Goal: Task Accomplishment & Management: Use online tool/utility

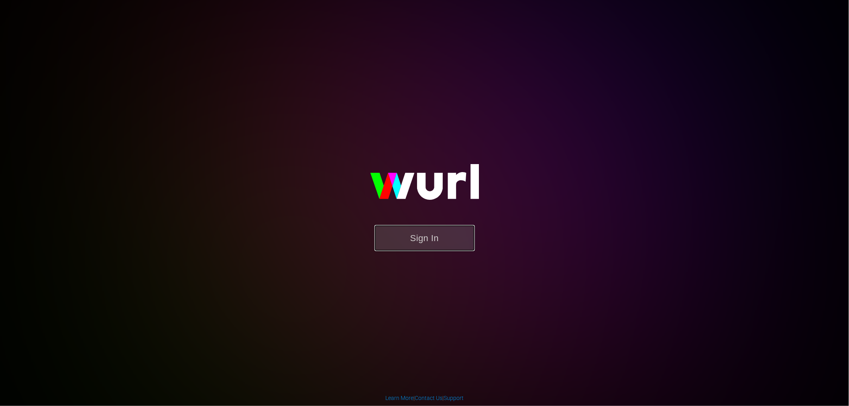
click at [432, 242] on button "Sign In" at bounding box center [425, 238] width 100 height 26
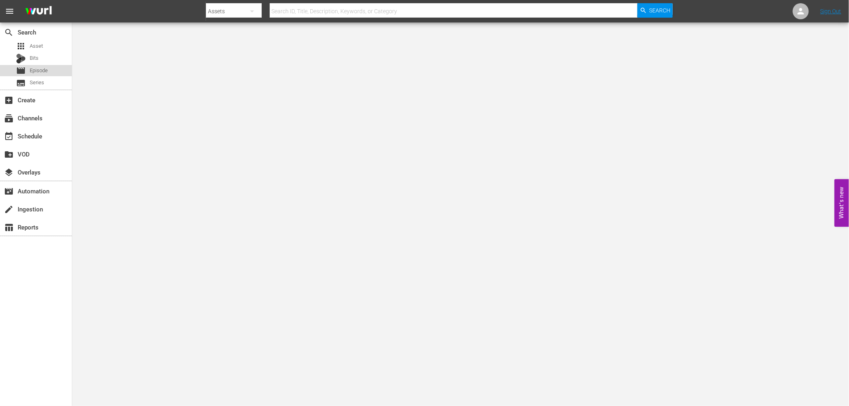
click at [41, 69] on span "Episode" at bounding box center [39, 71] width 18 height 8
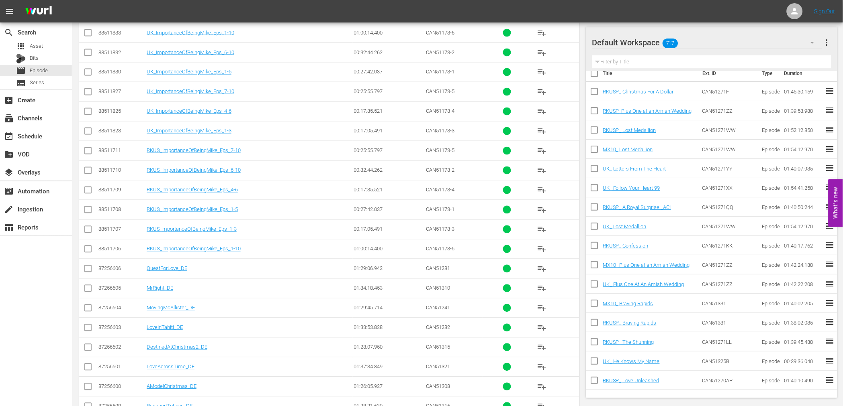
scroll to position [446, 0]
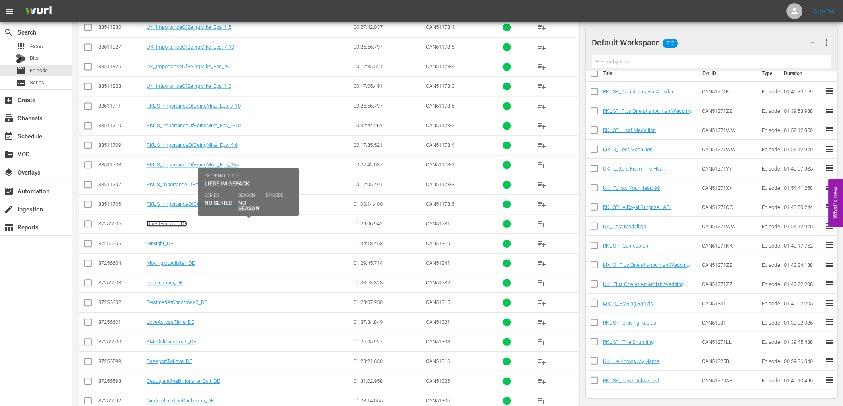
click at [167, 226] on link "QuestForLove_DE" at bounding box center [167, 224] width 41 height 6
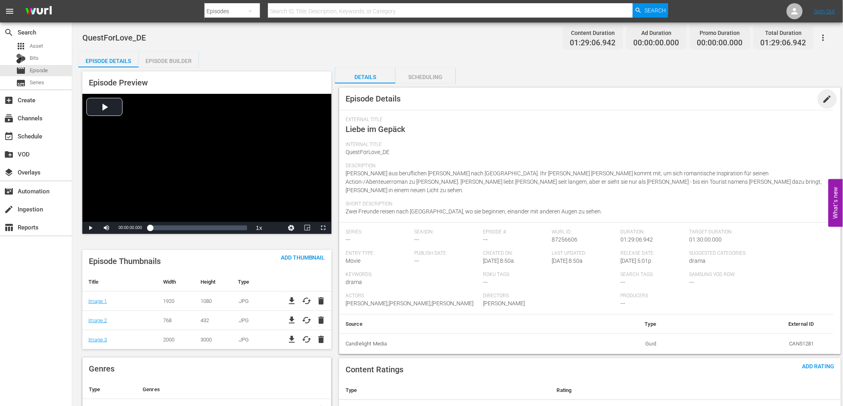
click at [827, 100] on span "edit" at bounding box center [827, 99] width 10 height 10
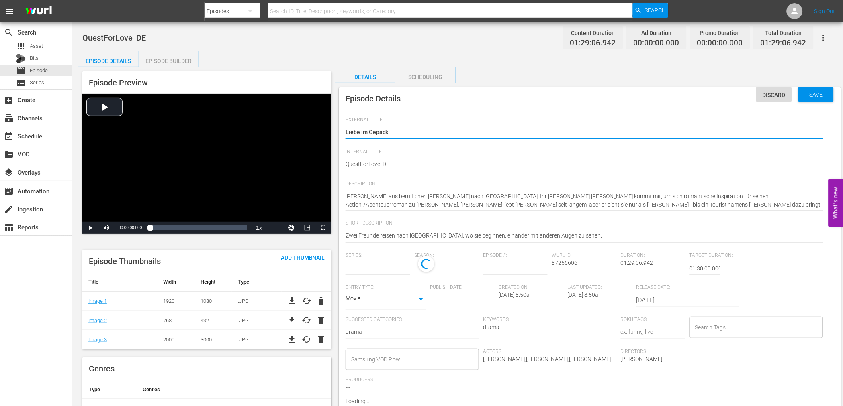
type input "No Series"
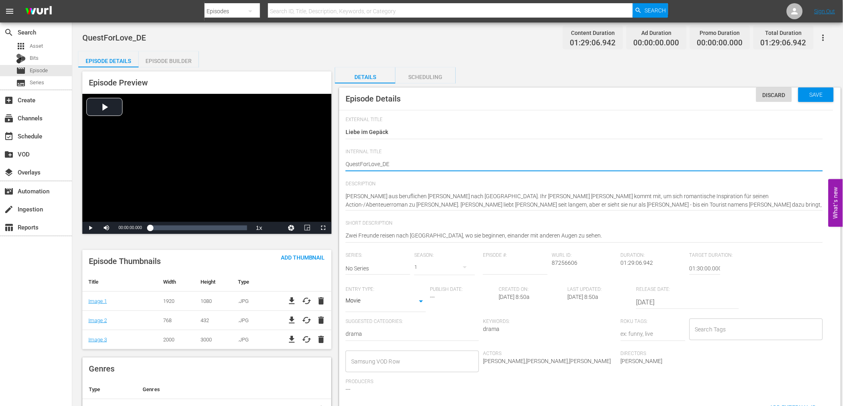
type textarea "Ques tForLove_DE"
click at [369, 163] on textarea "QuestForLove_DE" at bounding box center [583, 165] width 477 height 10
type textarea "Ques tFor Love_DE"
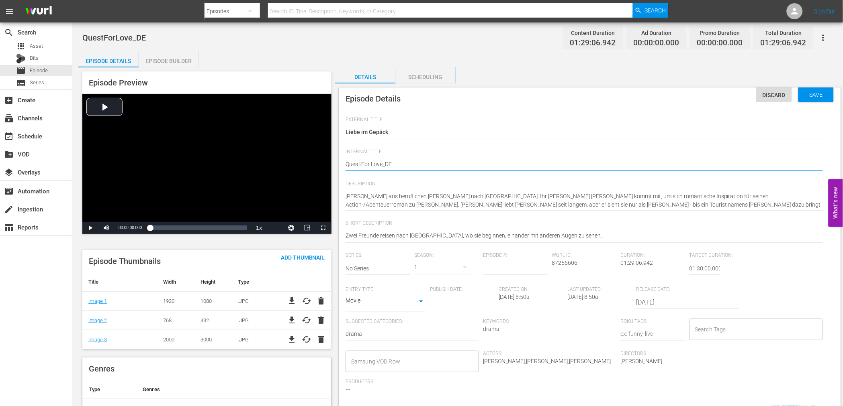
click at [382, 163] on textarea "QuestForLove_DE" at bounding box center [583, 165] width 477 height 10
type textarea "Ques tFor Love _DE"
click at [442, 167] on textarea "QuestForLove_DE" at bounding box center [583, 165] width 477 height 10
click at [359, 162] on textarea "QuestForLove_DE" at bounding box center [583, 165] width 477 height 10
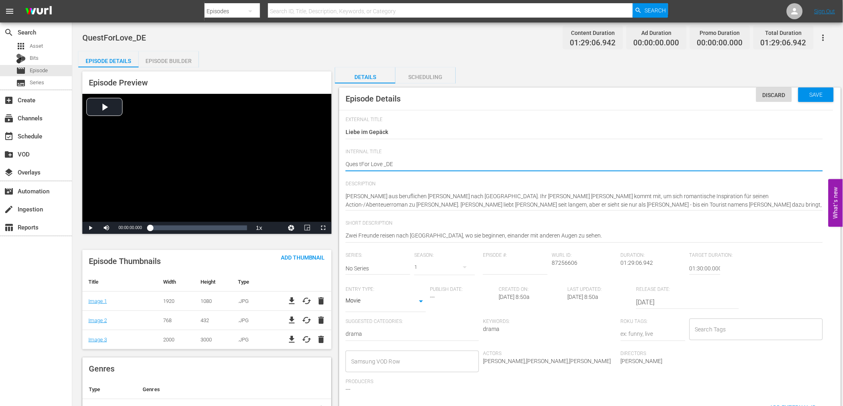
type textarea "QuestFor Love _DE"
click at [360, 163] on textarea "QuestForLove_DE" at bounding box center [583, 165] width 477 height 10
type textarea "Quest For Love _DE"
click at [459, 168] on textarea "QuestForLove_DE" at bounding box center [583, 165] width 477 height 10
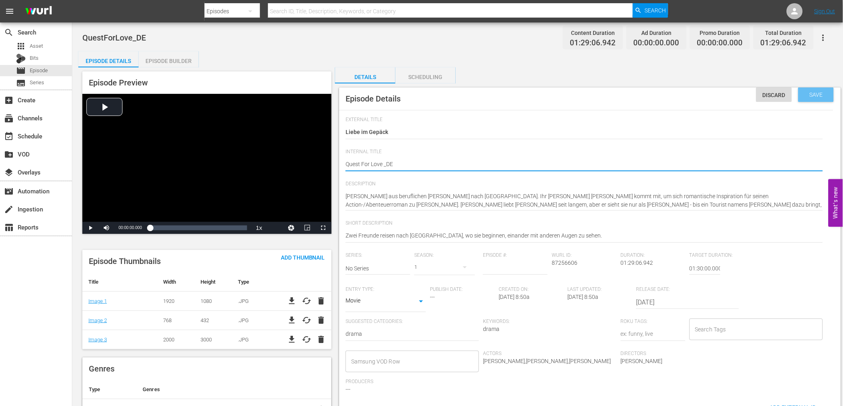
type textarea "Quest For Love _DE"
click at [810, 90] on div "Save" at bounding box center [815, 95] width 35 height 14
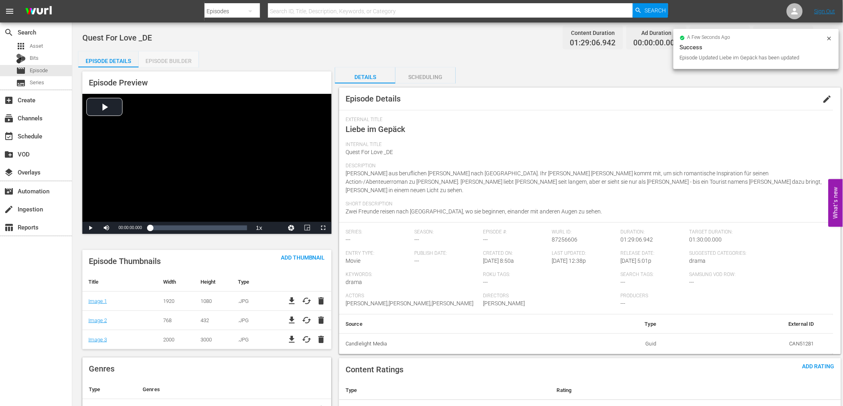
click at [163, 62] on div "Episode Builder" at bounding box center [169, 60] width 60 height 19
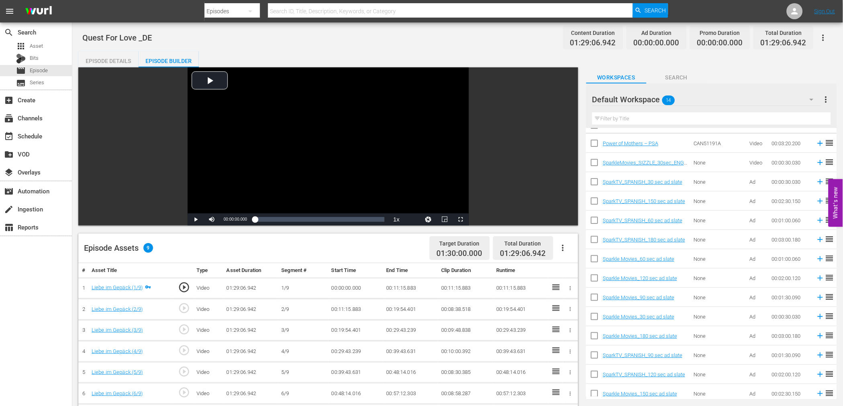
scroll to position [21, 0]
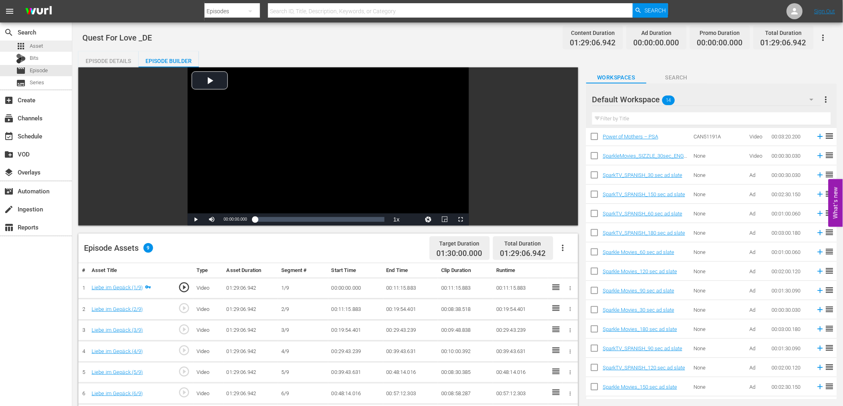
click at [39, 44] on span "Asset" at bounding box center [36, 46] width 13 height 8
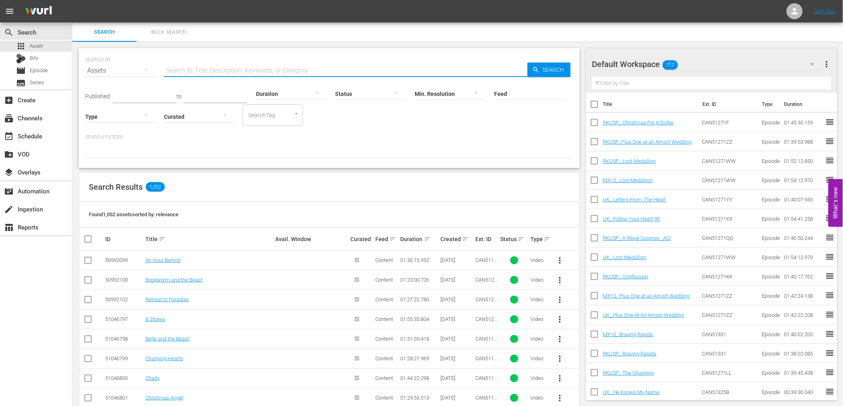
click at [182, 71] on input "text" at bounding box center [345, 70] width 363 height 19
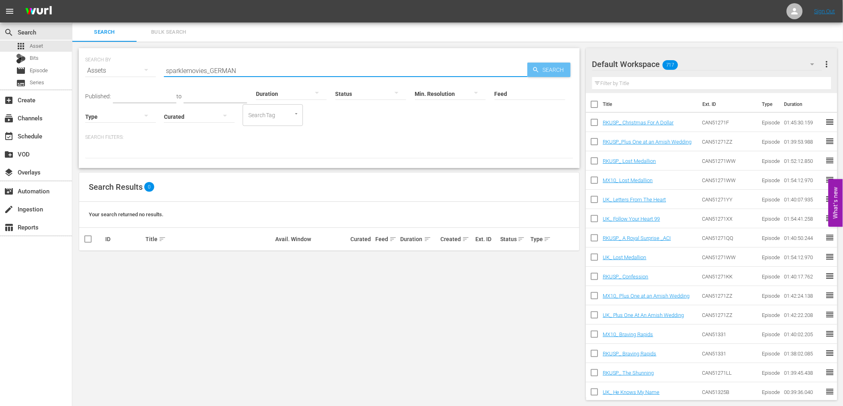
click at [548, 70] on span "Search" at bounding box center [554, 70] width 31 height 14
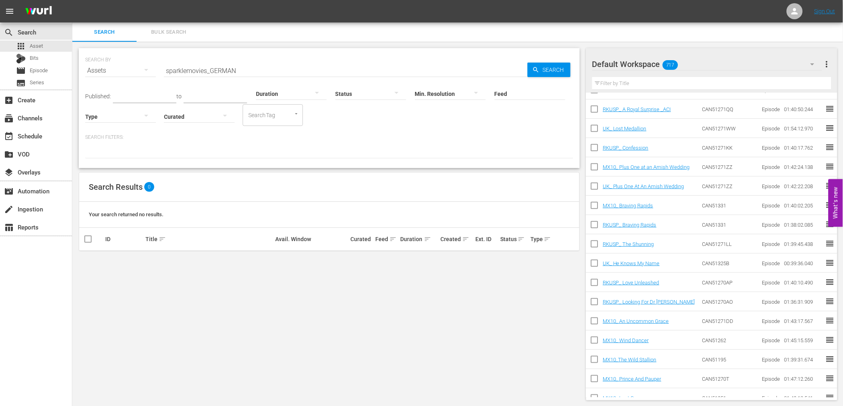
scroll to position [134, 0]
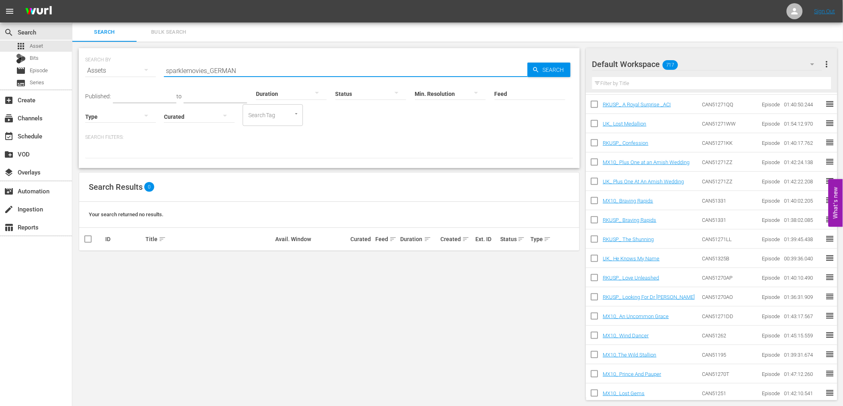
click at [168, 68] on input "sparklemovies_GERMAN" at bounding box center [345, 70] width 363 height 19
click at [191, 69] on input "Sparklemovies_GERMAN" at bounding box center [345, 70] width 363 height 19
click at [548, 70] on span "Search" at bounding box center [554, 70] width 31 height 14
click at [145, 69] on icon "button" at bounding box center [146, 70] width 10 height 10
click at [392, 127] on div "Channels Series Episodes Bits Assets" at bounding box center [421, 203] width 843 height 406
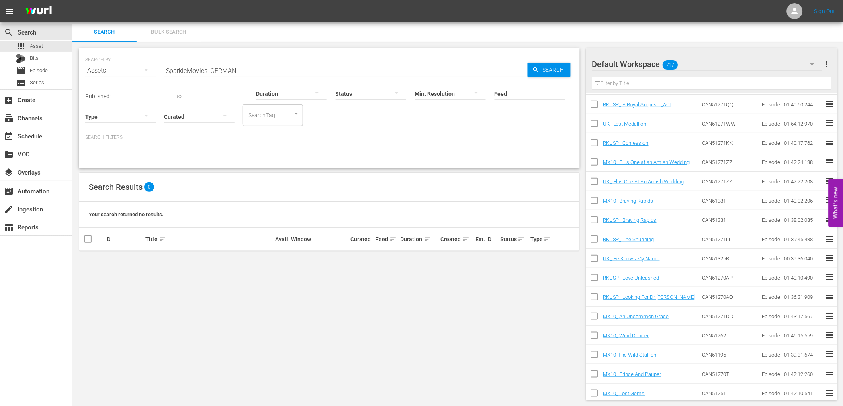
scroll to position [1, 0]
click at [242, 63] on input "SparkleMovies_GERMAN" at bounding box center [345, 69] width 363 height 19
type input "S"
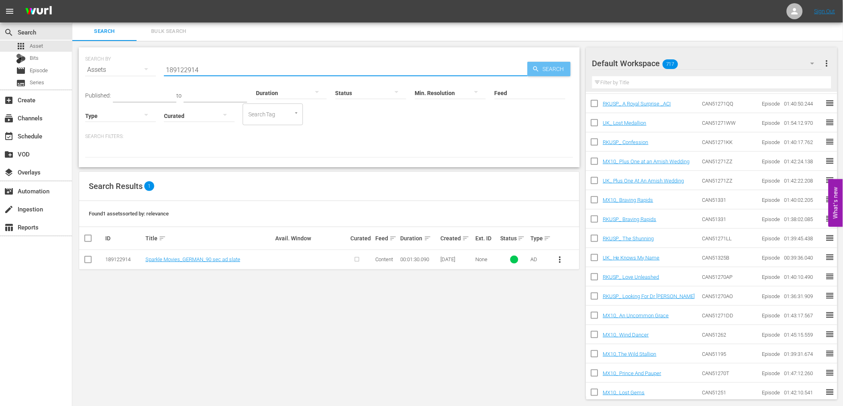
type input "189122914"
click at [556, 65] on span "Search" at bounding box center [554, 69] width 31 height 14
drag, startPoint x: 561, startPoint y: 260, endPoint x: 557, endPoint y: 258, distance: 4.3
click at [557, 258] on span "more_vert" at bounding box center [560, 260] width 10 height 10
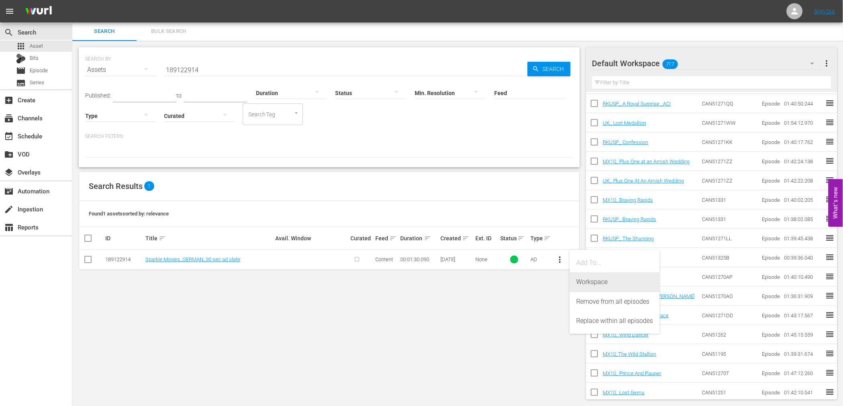
click at [586, 280] on div "Workspace" at bounding box center [614, 282] width 77 height 19
